Goal: Task Accomplishment & Management: Manage account settings

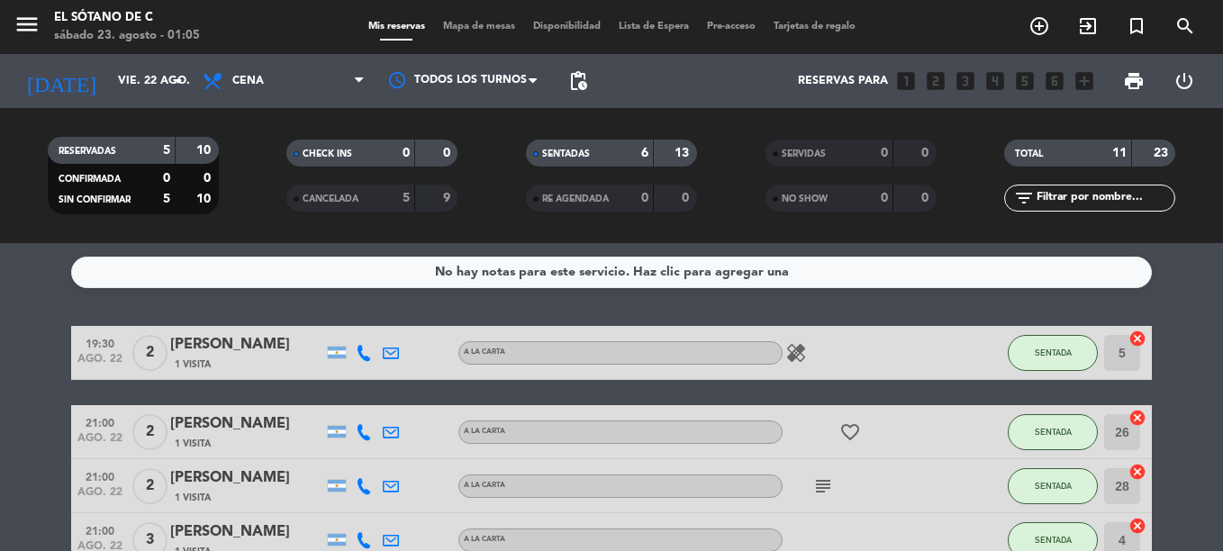
scroll to position [532, 0]
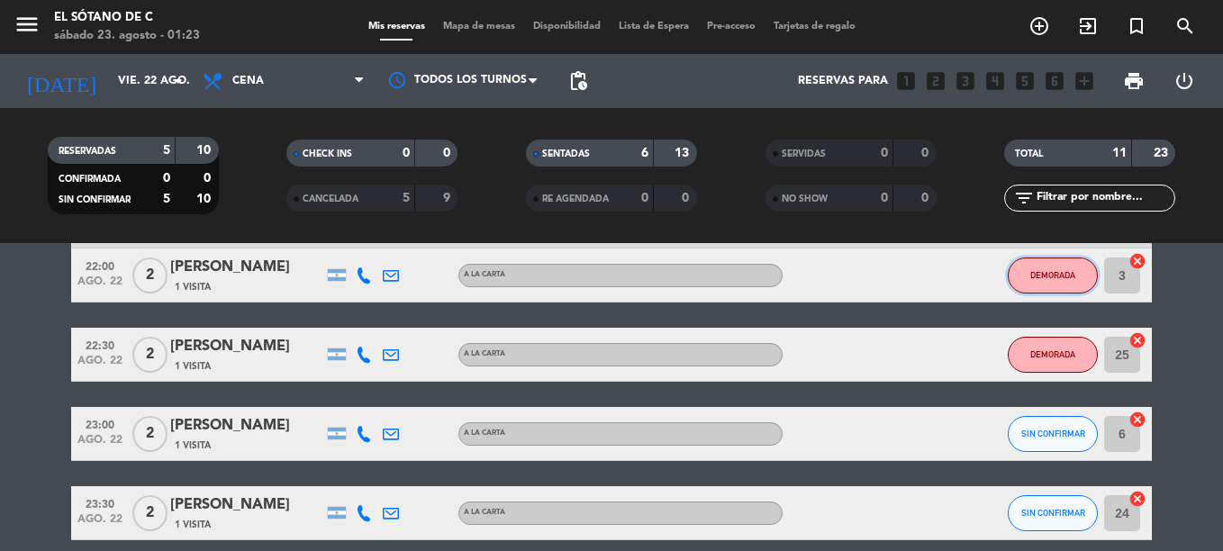
click at [1053, 284] on button "DEMORADA" at bounding box center [1053, 276] width 90 height 36
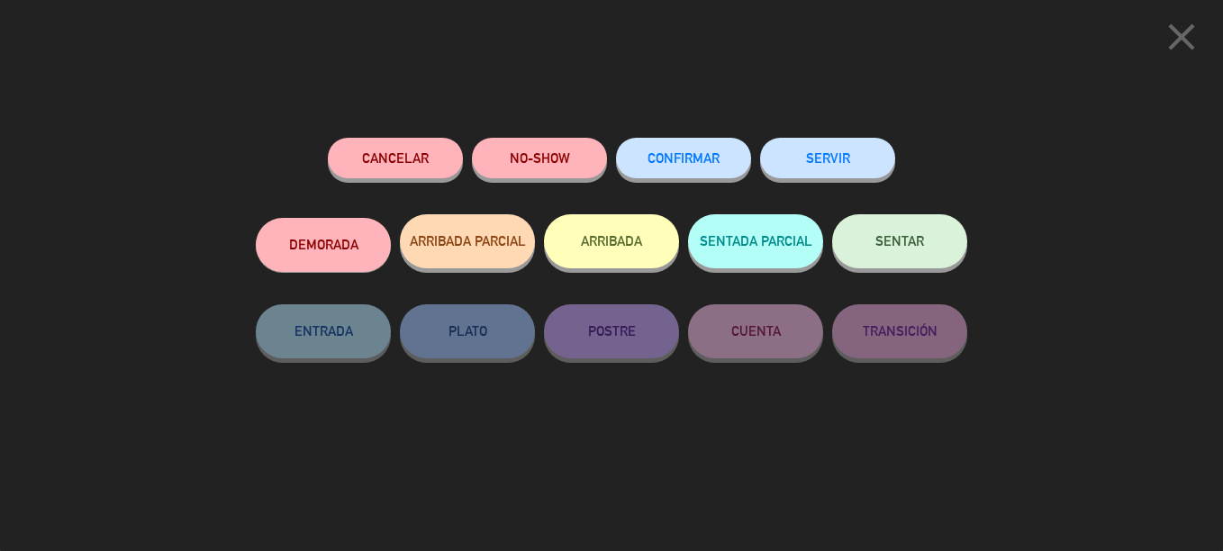
click at [408, 181] on div "Cancelar" at bounding box center [395, 176] width 135 height 77
click at [405, 177] on button "Cancelar" at bounding box center [395, 158] width 135 height 41
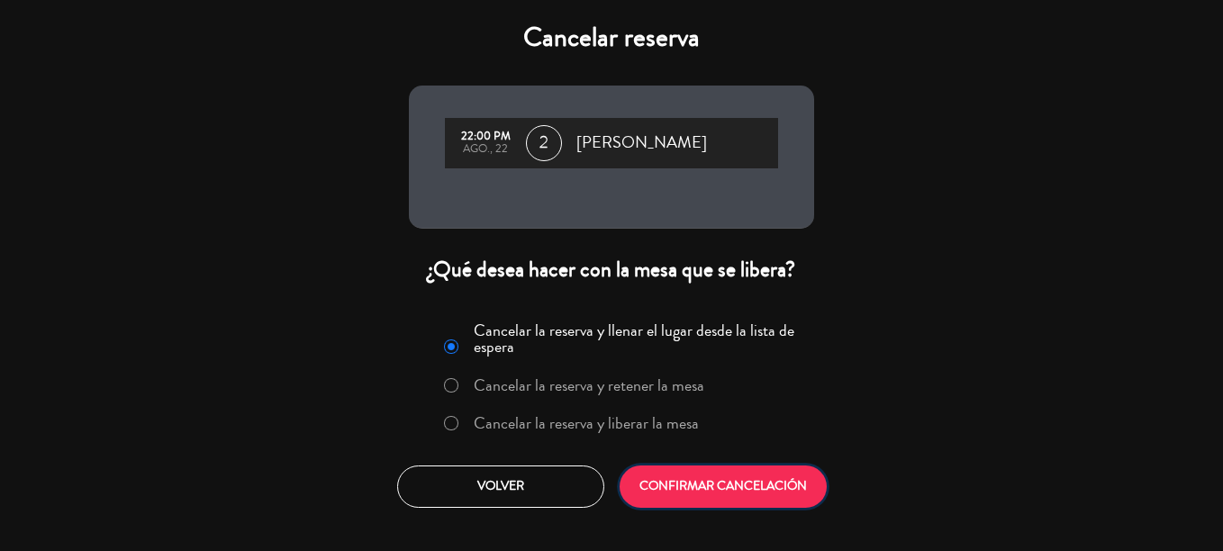
click at [732, 489] on button "CONFIRMAR CANCELACIÓN" at bounding box center [723, 487] width 207 height 42
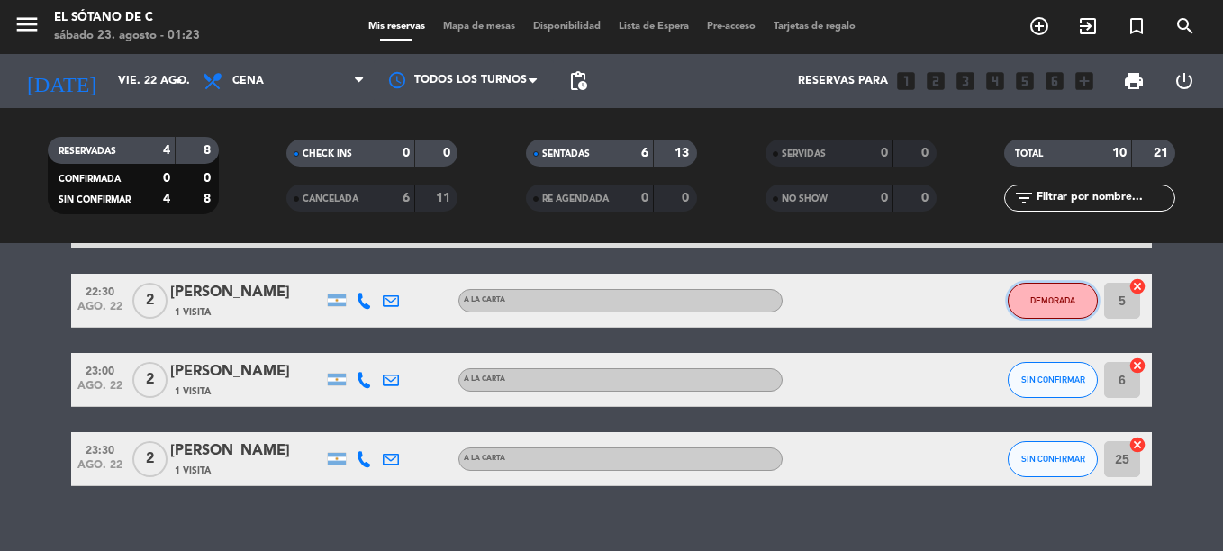
click at [1028, 300] on button "DEMORADA" at bounding box center [1053, 301] width 90 height 36
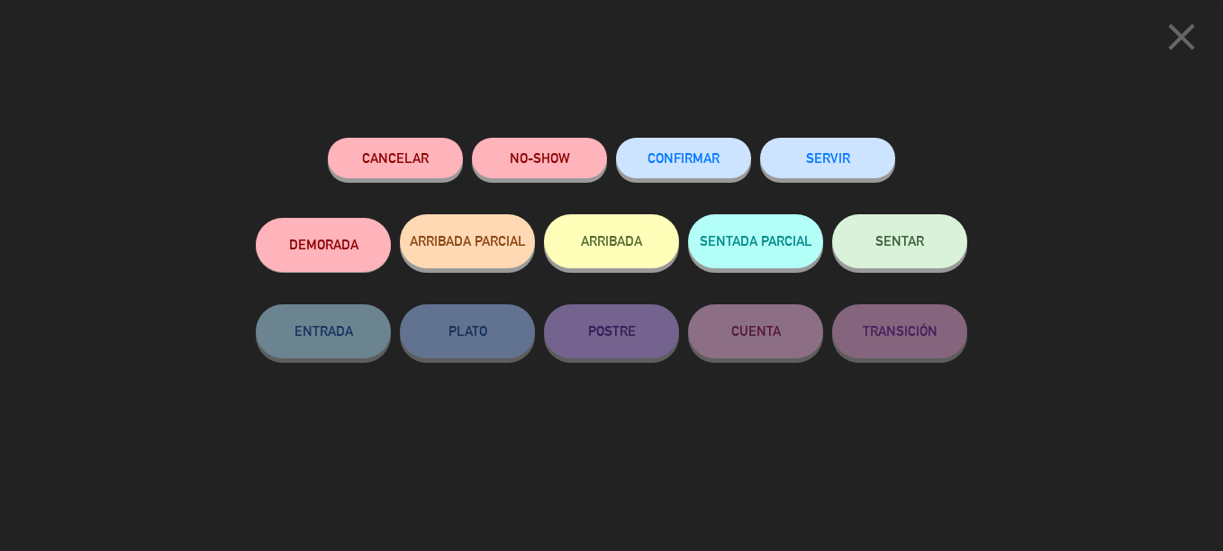
click at [395, 162] on button "Cancelar" at bounding box center [395, 158] width 135 height 41
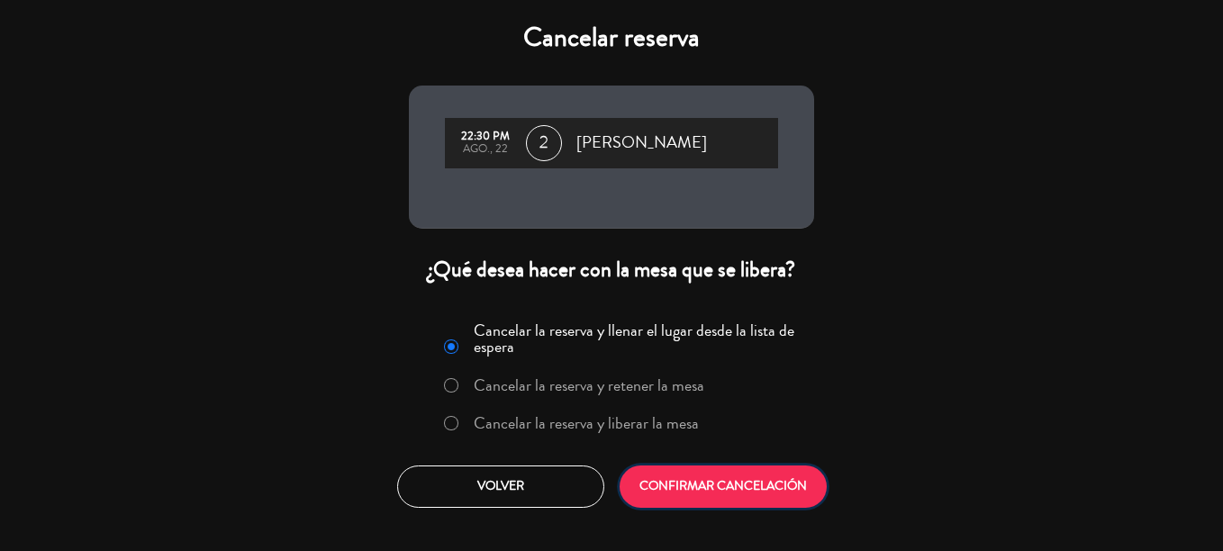
click at [751, 481] on button "CONFIRMAR CANCELACIÓN" at bounding box center [723, 487] width 207 height 42
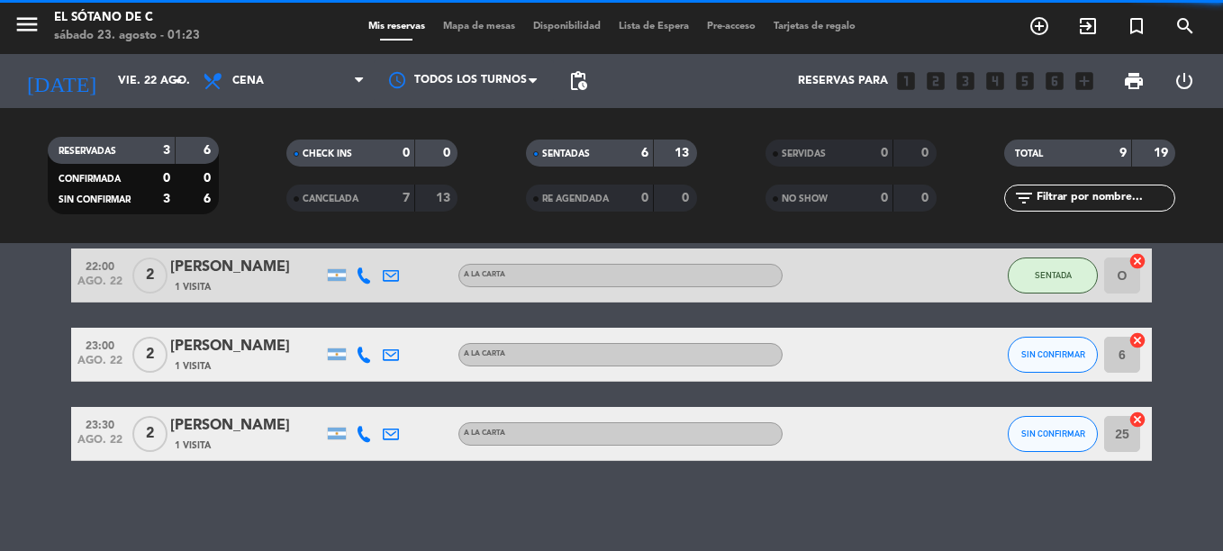
scroll to position [477, 0]
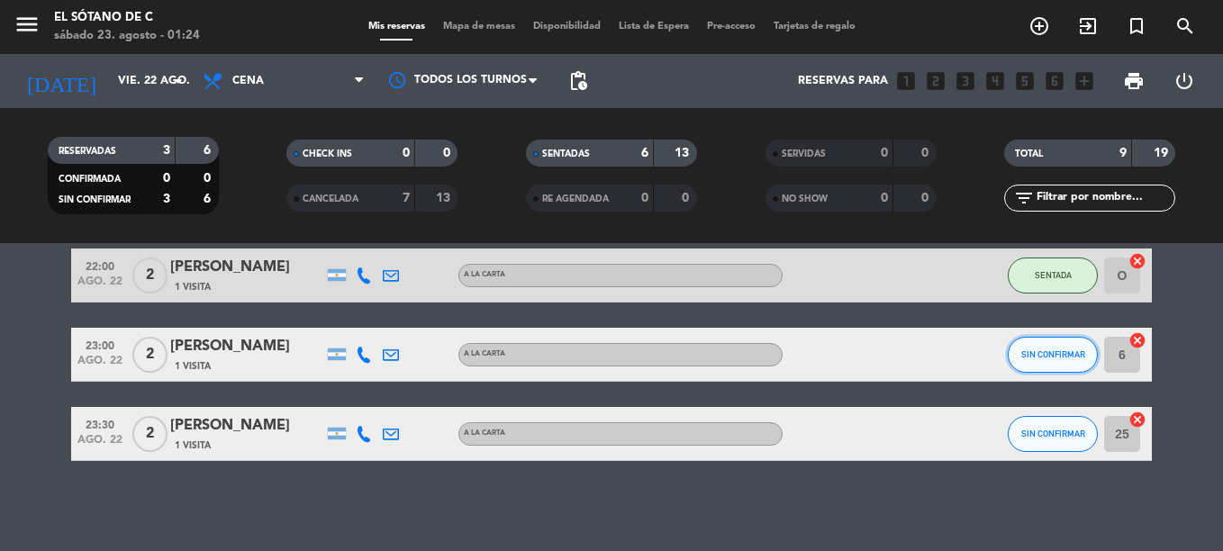
click at [1056, 368] on button "SIN CONFIRMAR" at bounding box center [1053, 355] width 90 height 36
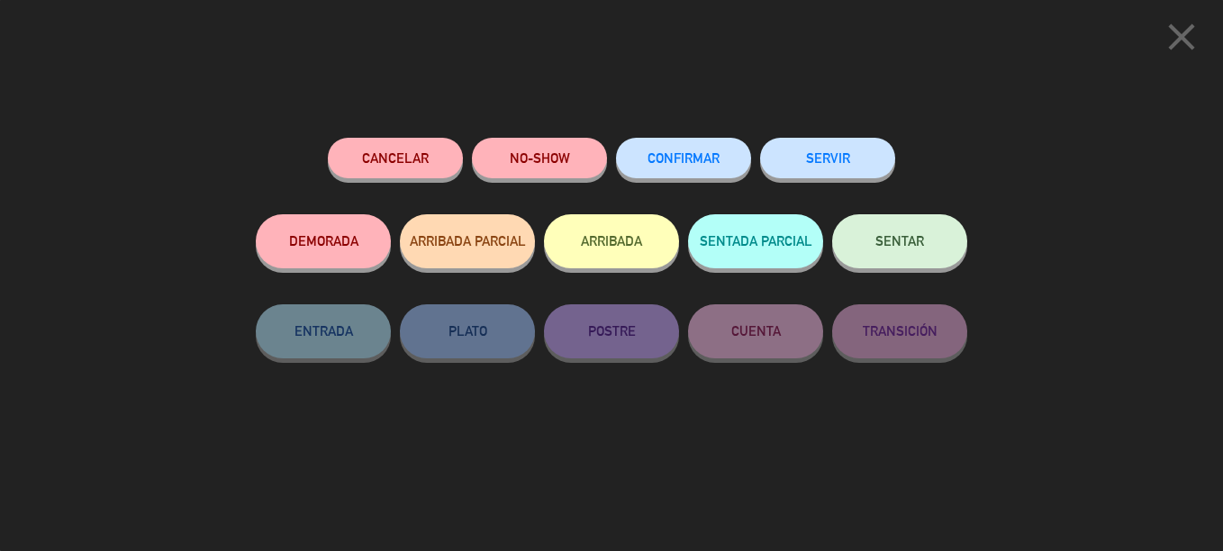
click at [396, 167] on button "Cancelar" at bounding box center [395, 158] width 135 height 41
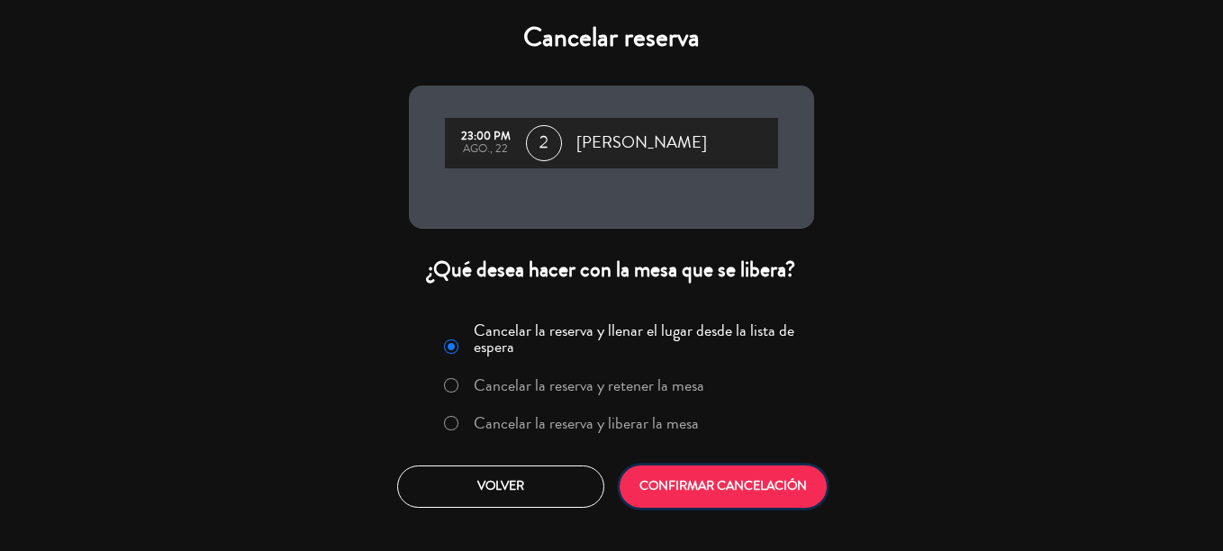
click at [749, 484] on button "CONFIRMAR CANCELACIÓN" at bounding box center [723, 487] width 207 height 42
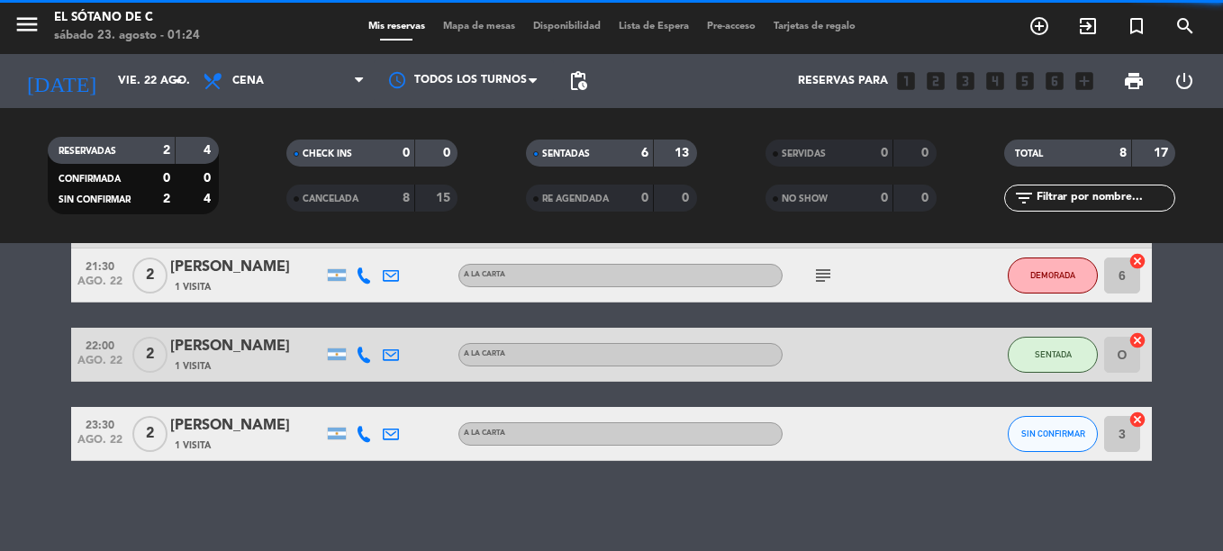
scroll to position [398, 0]
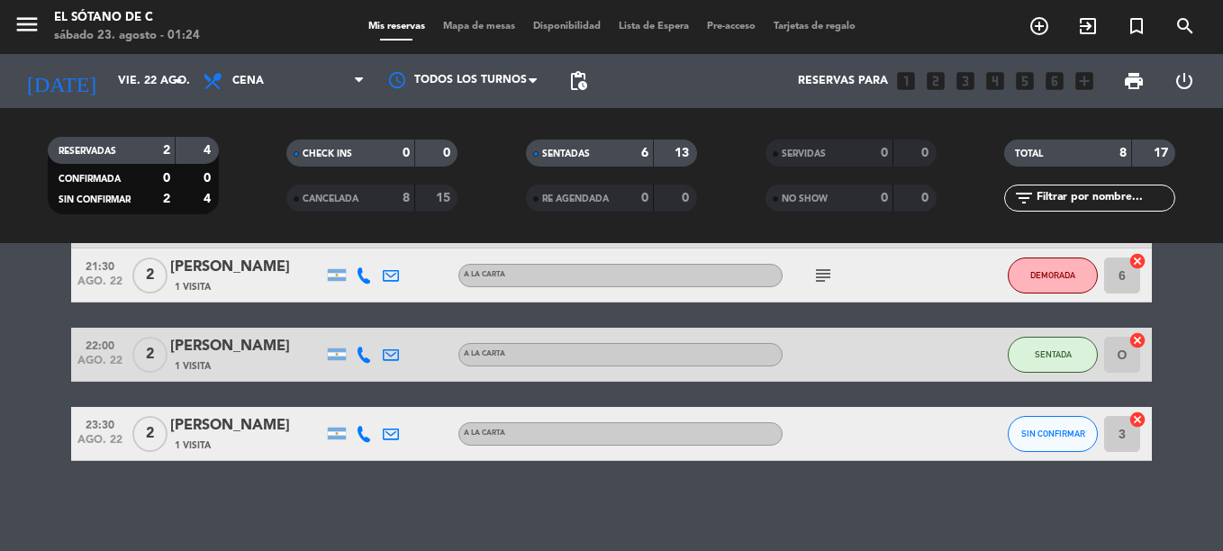
click at [1054, 375] on div "SENTADA" at bounding box center [1053, 354] width 90 height 53
click at [1050, 448] on button "SIN CONFIRMAR" at bounding box center [1053, 434] width 90 height 36
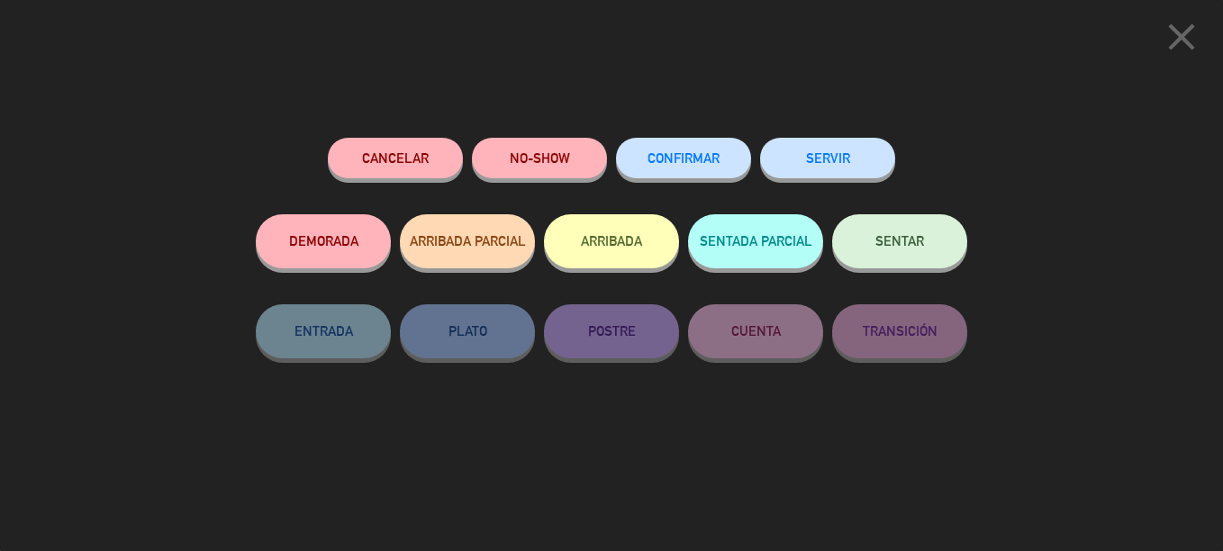
click at [337, 166] on button "Cancelar" at bounding box center [395, 158] width 135 height 41
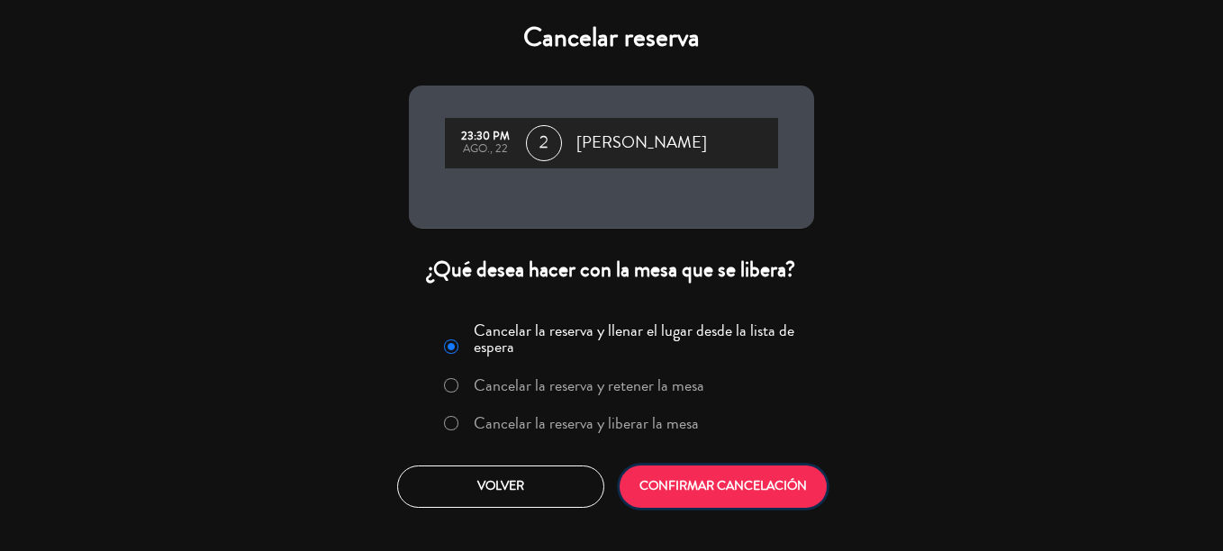
click at [702, 496] on button "CONFIRMAR CANCELACIÓN" at bounding box center [723, 487] width 207 height 42
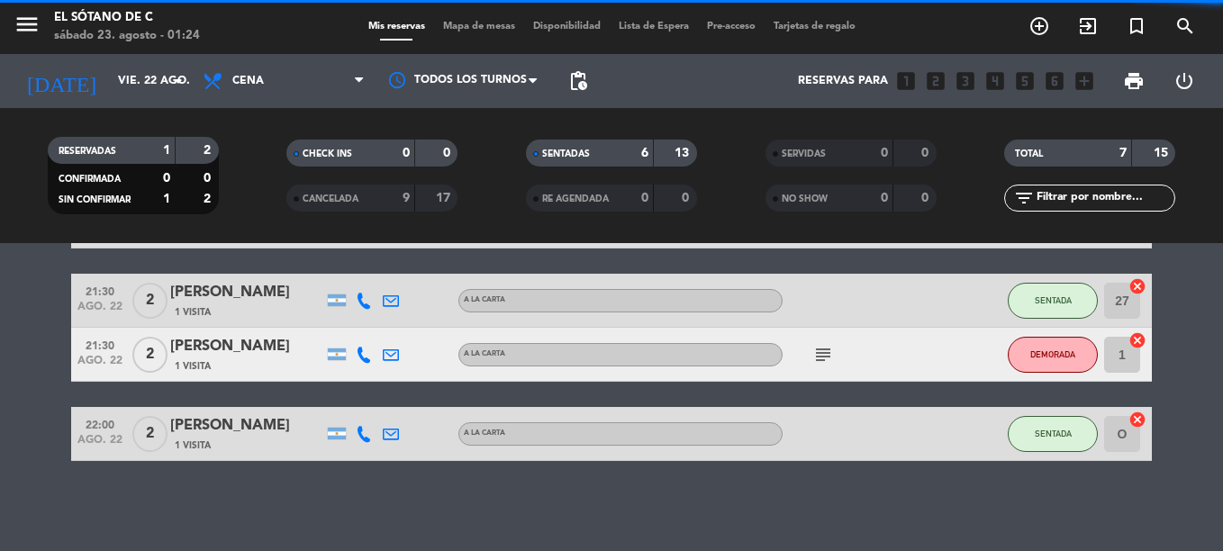
scroll to position [319, 0]
click at [1041, 272] on div "19:30 [DATE] 2 [PERSON_NAME] 1 Visita A LA CARTA healing SENTADA 5 cancel 21:00…" at bounding box center [611, 234] width 1081 height 454
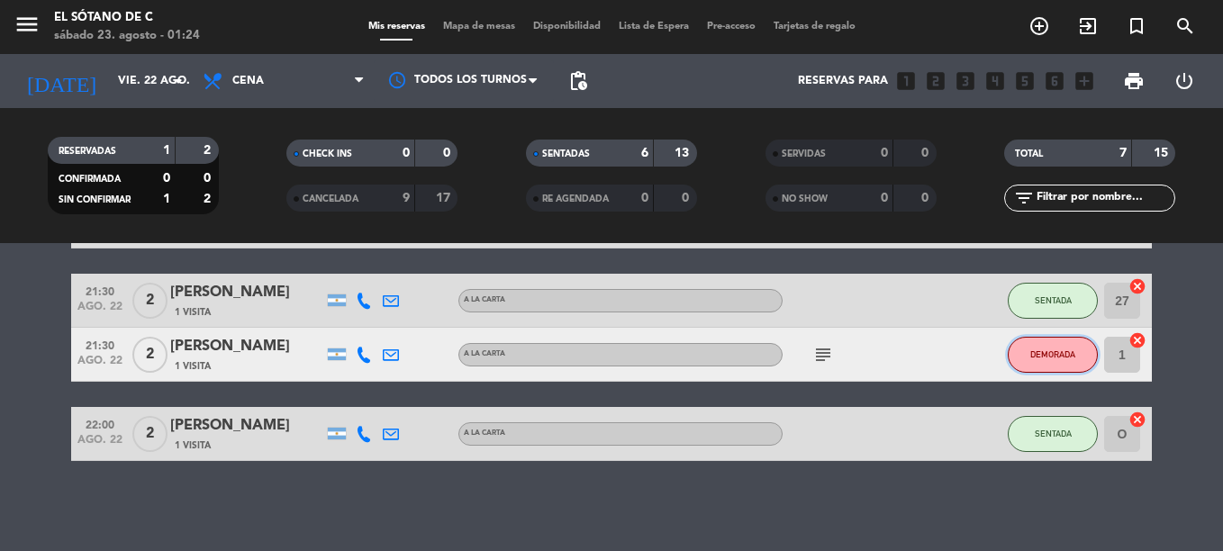
click at [1060, 358] on span "DEMORADA" at bounding box center [1053, 355] width 45 height 10
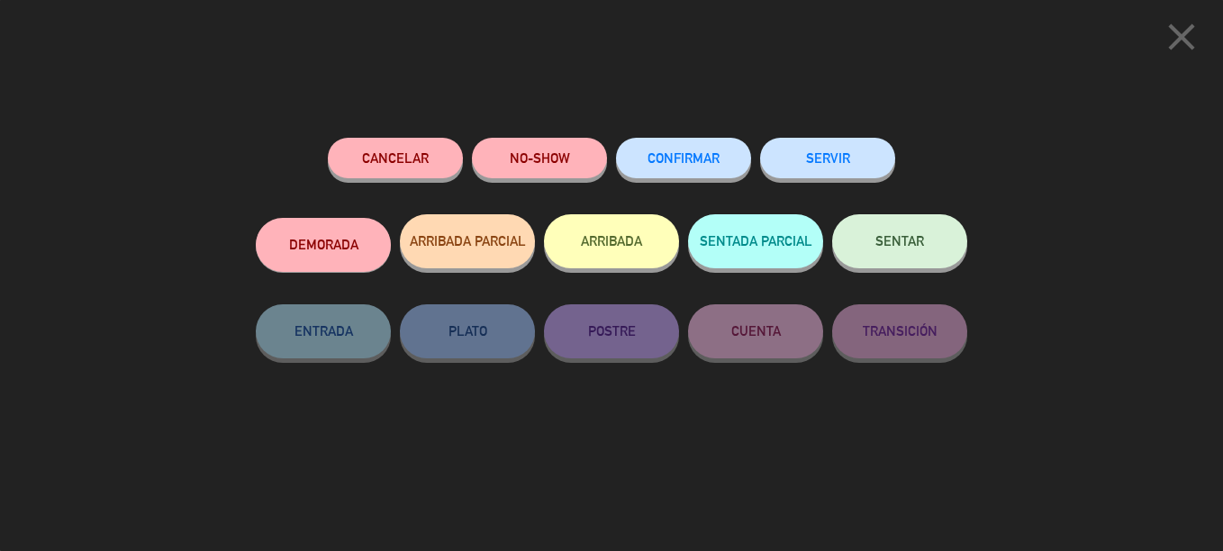
click at [362, 177] on button "Cancelar" at bounding box center [395, 158] width 135 height 41
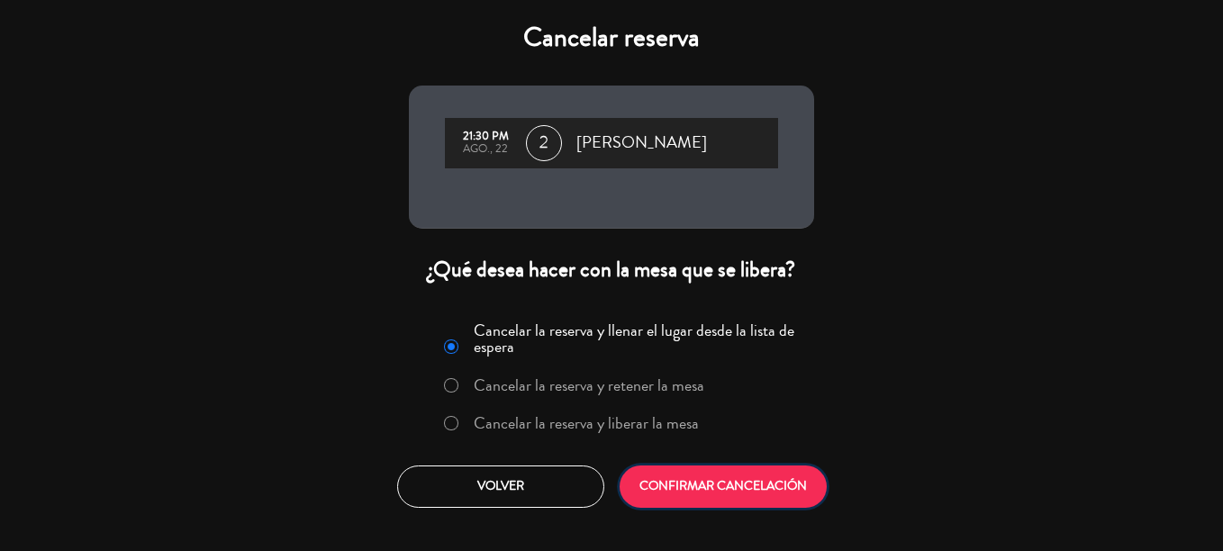
drag, startPoint x: 771, startPoint y: 494, endPoint x: 766, endPoint y: 486, distance: 9.7
click at [766, 486] on button "CONFIRMAR CANCELACIÓN" at bounding box center [723, 487] width 207 height 42
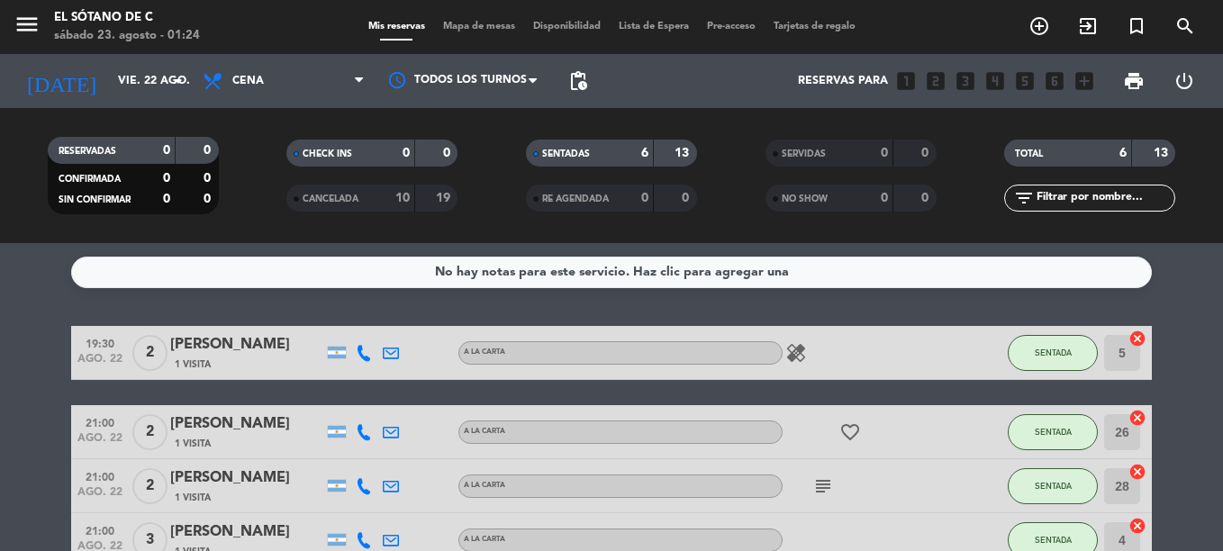
scroll to position [265, 0]
